Goal: Information Seeking & Learning: Learn about a topic

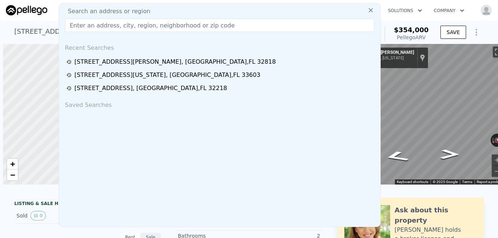
scroll to position [0, 14]
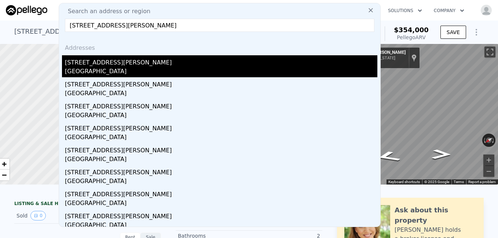
type input "[STREET_ADDRESS][PERSON_NAME]"
click at [87, 62] on div "[STREET_ADDRESS][PERSON_NAME]" at bounding box center [221, 61] width 312 height 12
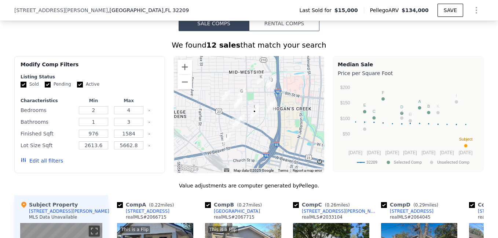
scroll to position [746, 0]
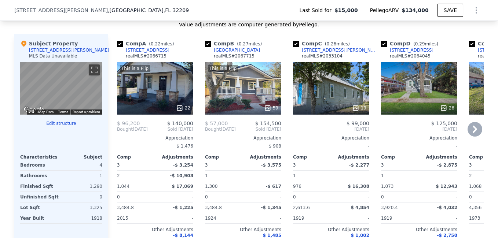
click at [474, 133] on icon at bounding box center [474, 129] width 15 height 15
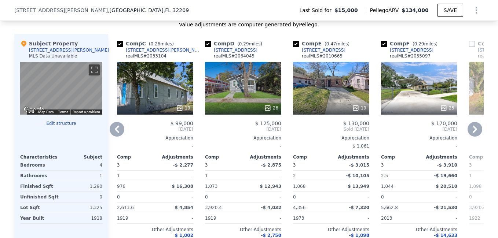
click at [473, 136] on icon at bounding box center [474, 129] width 15 height 15
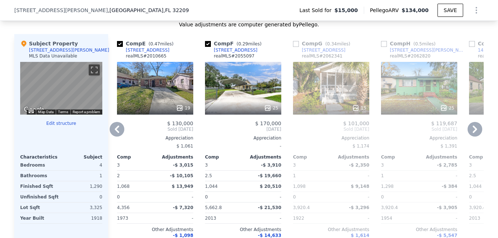
click at [473, 136] on icon at bounding box center [474, 129] width 15 height 15
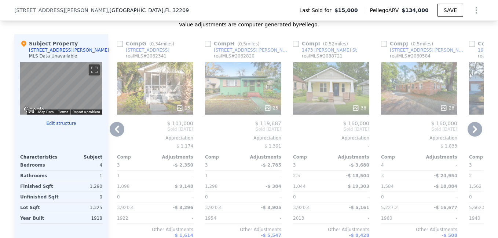
click at [473, 136] on icon at bounding box center [474, 129] width 15 height 15
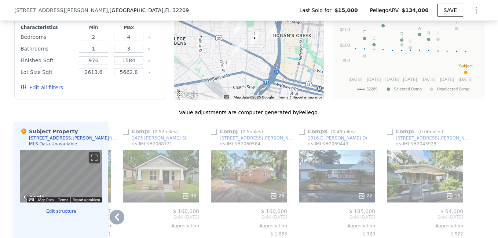
scroll to position [643, 0]
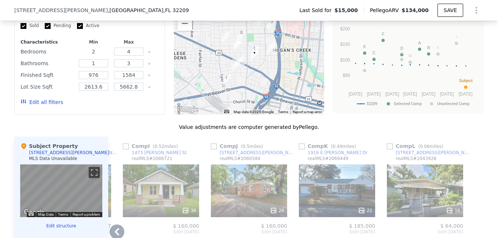
click at [96, 56] on input "2" at bounding box center [93, 52] width 29 height 8
click at [50, 90] on div "Lot Size Sqft" at bounding box center [48, 87] width 54 height 10
click at [93, 56] on input "2" at bounding box center [93, 52] width 29 height 8
type input "4"
click at [126, 67] on input "3" at bounding box center [128, 63] width 29 height 8
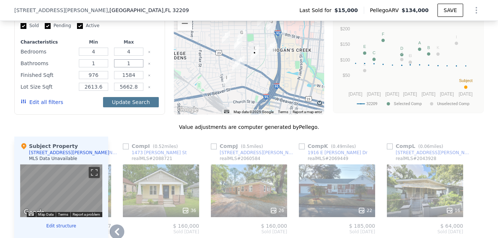
type input "1"
click at [129, 107] on button "Update Search" at bounding box center [130, 102] width 55 height 10
type input "2613"
click at [130, 107] on button "Update Search" at bounding box center [130, 102] width 55 height 10
type input "5662"
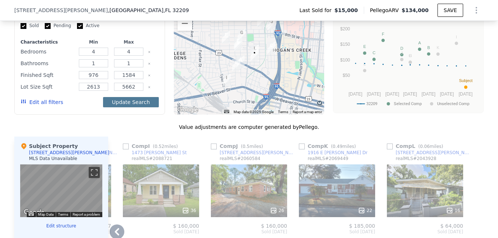
click at [130, 107] on button "Update Search" at bounding box center [130, 102] width 55 height 10
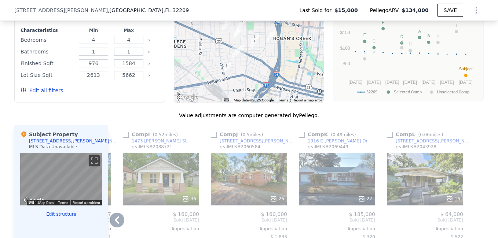
scroll to position [669, 0]
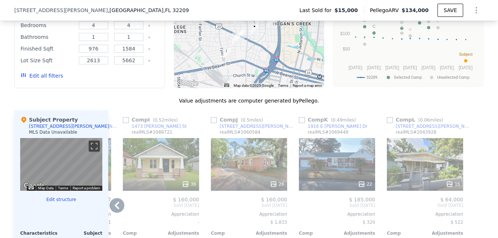
click at [115, 209] on icon at bounding box center [117, 205] width 4 height 7
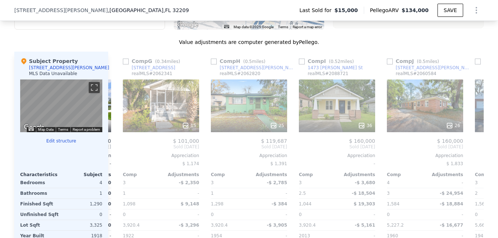
scroll to position [743, 0]
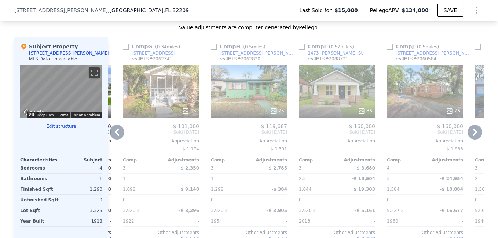
click at [112, 137] on icon at bounding box center [117, 132] width 15 height 15
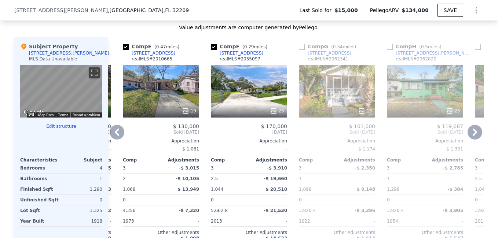
click at [112, 137] on icon at bounding box center [117, 132] width 15 height 15
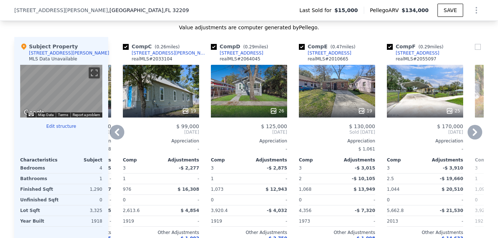
click at [112, 137] on icon at bounding box center [117, 132] width 15 height 15
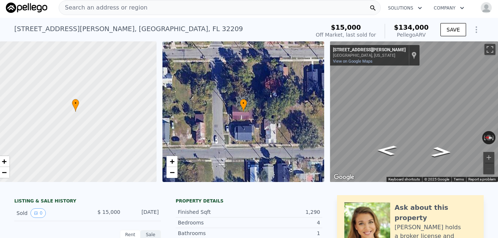
scroll to position [0, 0]
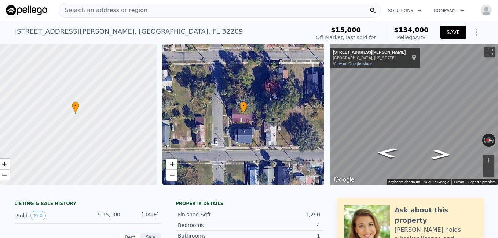
click at [452, 31] on button "SAVE" at bounding box center [453, 32] width 26 height 13
click at [245, 12] on div "Search an address or region" at bounding box center [220, 10] width 322 height 15
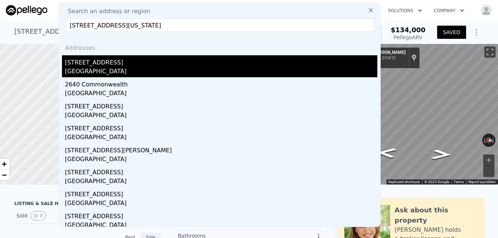
type input "[STREET_ADDRESS][US_STATE]"
click at [120, 63] on div "[STREET_ADDRESS]" at bounding box center [221, 61] width 312 height 12
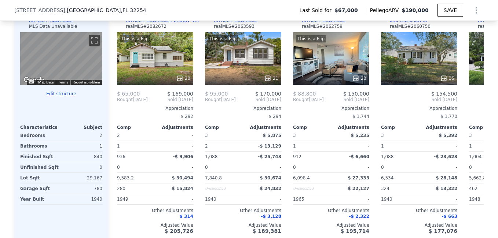
scroll to position [795, 0]
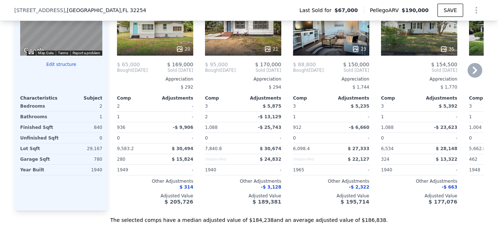
click at [470, 75] on icon at bounding box center [474, 70] width 15 height 15
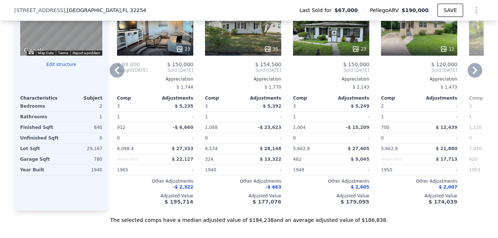
click at [470, 75] on icon at bounding box center [474, 70] width 15 height 15
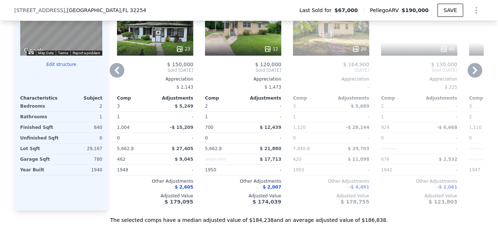
click at [470, 75] on icon at bounding box center [474, 70] width 15 height 15
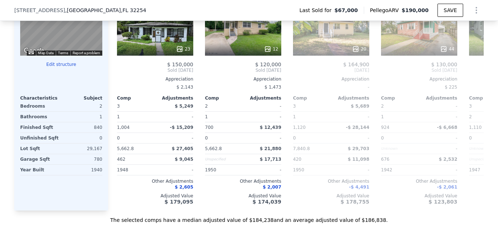
scroll to position [0, 528]
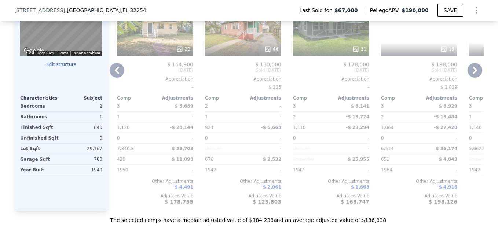
click at [470, 75] on icon at bounding box center [474, 70] width 15 height 15
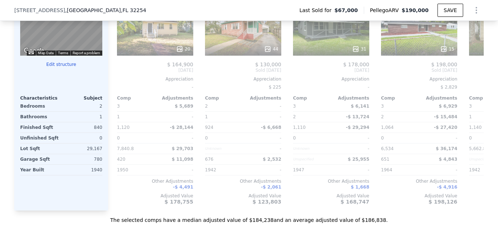
scroll to position [0, 698]
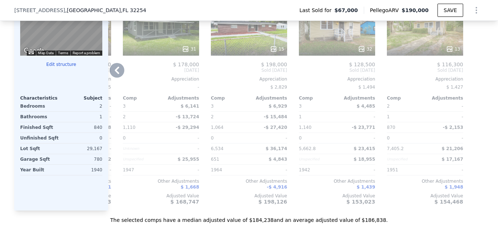
click at [111, 78] on icon at bounding box center [117, 70] width 15 height 15
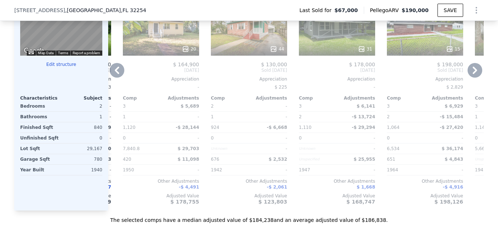
click at [111, 78] on icon at bounding box center [117, 70] width 15 height 15
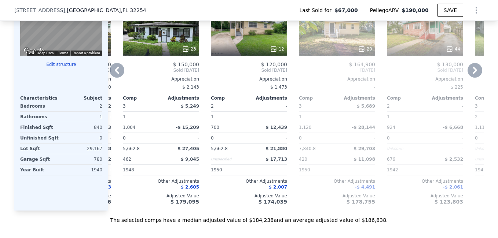
click at [111, 78] on icon at bounding box center [117, 70] width 15 height 15
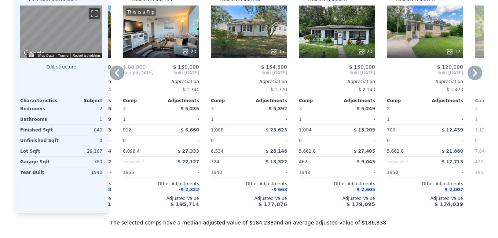
scroll to position [0, 0]
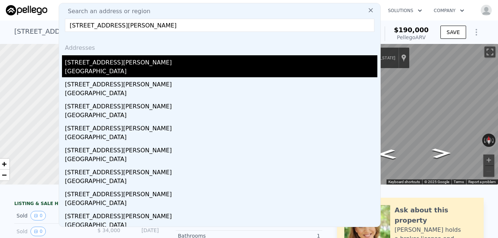
type input "[STREET_ADDRESS][PERSON_NAME]"
click at [111, 65] on div "[STREET_ADDRESS][PERSON_NAME]" at bounding box center [221, 61] width 312 height 12
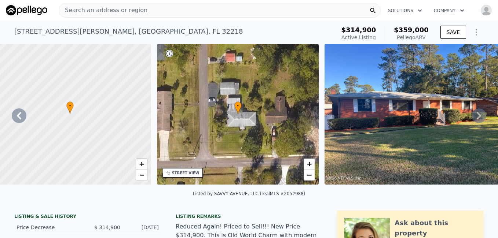
scroll to position [0, 171]
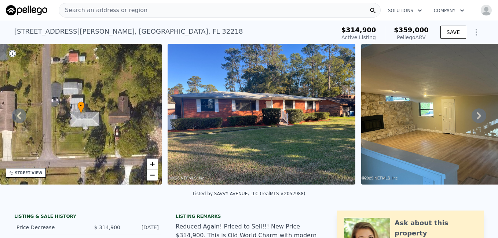
click at [472, 119] on icon at bounding box center [479, 116] width 15 height 15
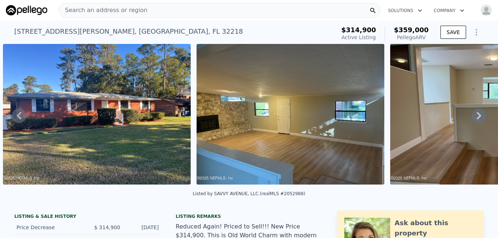
click at [472, 115] on icon at bounding box center [479, 116] width 15 height 15
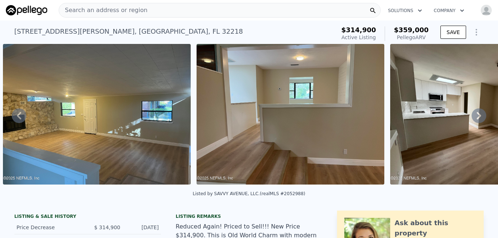
click at [472, 115] on icon at bounding box center [479, 116] width 15 height 15
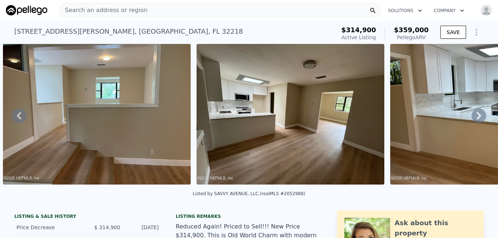
click at [472, 115] on icon at bounding box center [479, 116] width 15 height 15
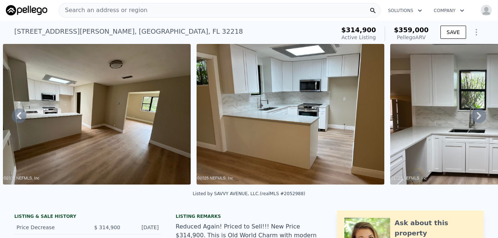
click at [472, 115] on icon at bounding box center [479, 116] width 15 height 15
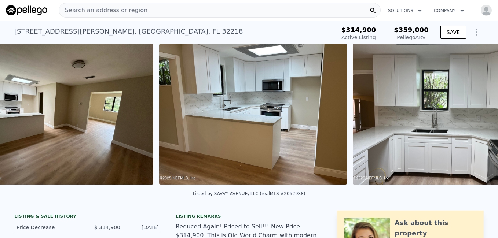
scroll to position [0, 1110]
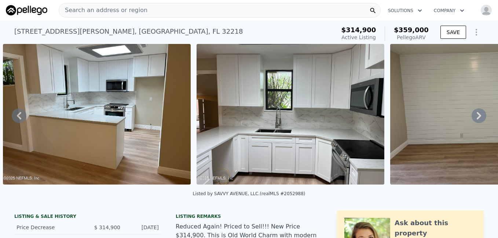
click at [472, 115] on icon at bounding box center [479, 116] width 15 height 15
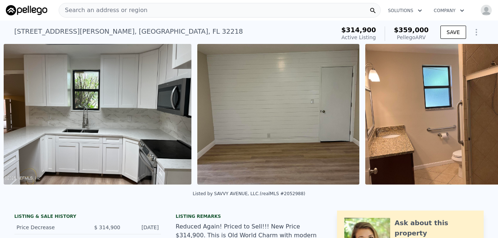
scroll to position [0, 1303]
